Goal: Check status

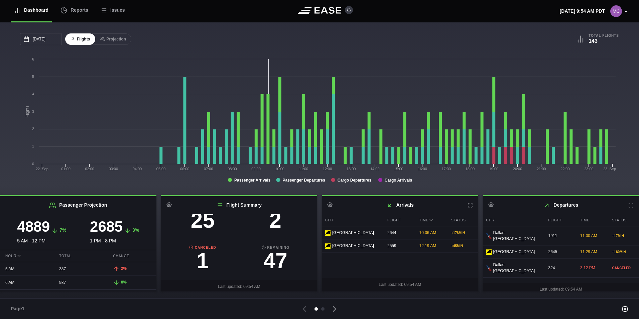
scroll to position [33, 0]
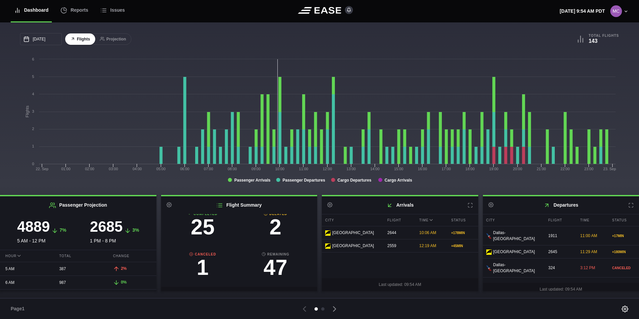
scroll to position [70, 0]
click at [203, 262] on h3 "1" at bounding box center [202, 258] width 73 height 21
select select "CANCELED"
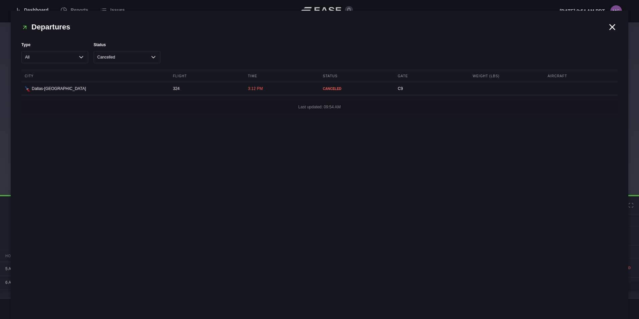
click at [612, 25] on icon at bounding box center [612, 27] width 10 height 10
